Goal: Check status: Check status

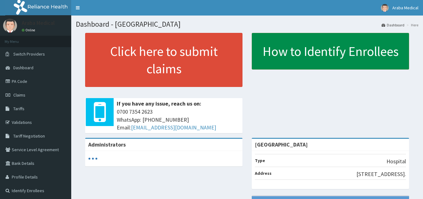
scroll to position [31, 0]
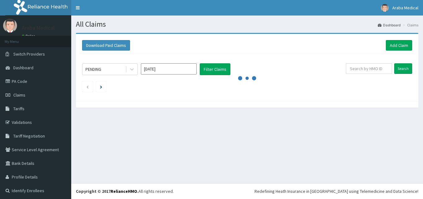
scroll to position [2, 0]
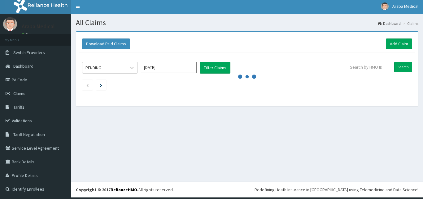
click at [359, 39] on div "Download Paid Claims Add Claim" at bounding box center [247, 43] width 330 height 11
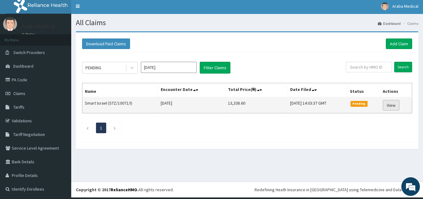
click at [389, 108] on link "View" at bounding box center [391, 105] width 17 height 11
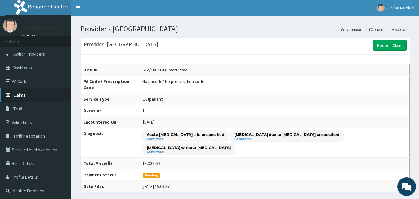
click at [23, 94] on span "Claims" at bounding box center [19, 95] width 12 height 6
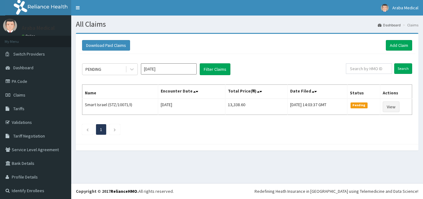
click at [367, 70] on input "text" at bounding box center [369, 68] width 46 height 11
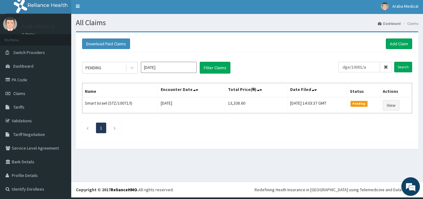
click at [394, 62] on input "Search" at bounding box center [403, 67] width 18 height 11
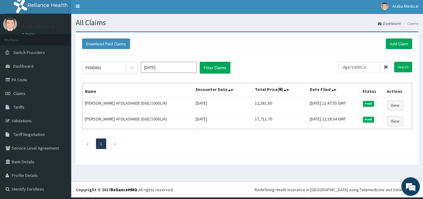
drag, startPoint x: 366, startPoint y: 68, endPoint x: 328, endPoint y: 67, distance: 38.1
click at [328, 67] on div "PENDING Oct 2025 Filter Claims dge/10001/a Search" at bounding box center [247, 68] width 330 height 12
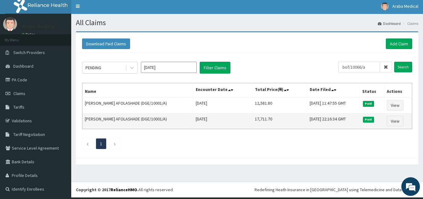
click at [394, 62] on input "Search" at bounding box center [403, 67] width 18 height 11
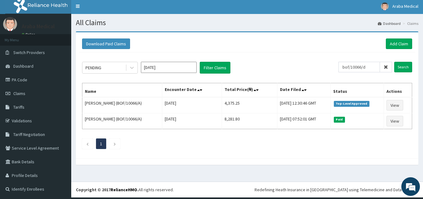
click at [394, 62] on input "Search" at bounding box center [403, 67] width 18 height 11
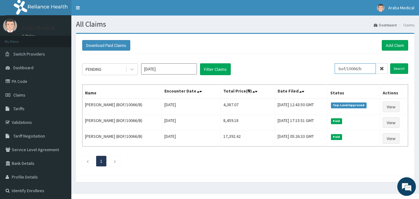
drag, startPoint x: 367, startPoint y: 67, endPoint x: 322, endPoint y: 61, distance: 45.7
click at [323, 61] on div "PENDING Oct 2025 Filter Claims bof/10066/b Search Name Encounter Date Total Pri…" at bounding box center [245, 113] width 332 height 118
type input "okb/12312/a"
click at [390, 63] on input "Search" at bounding box center [399, 68] width 18 height 11
